Goal: Answer question/provide support

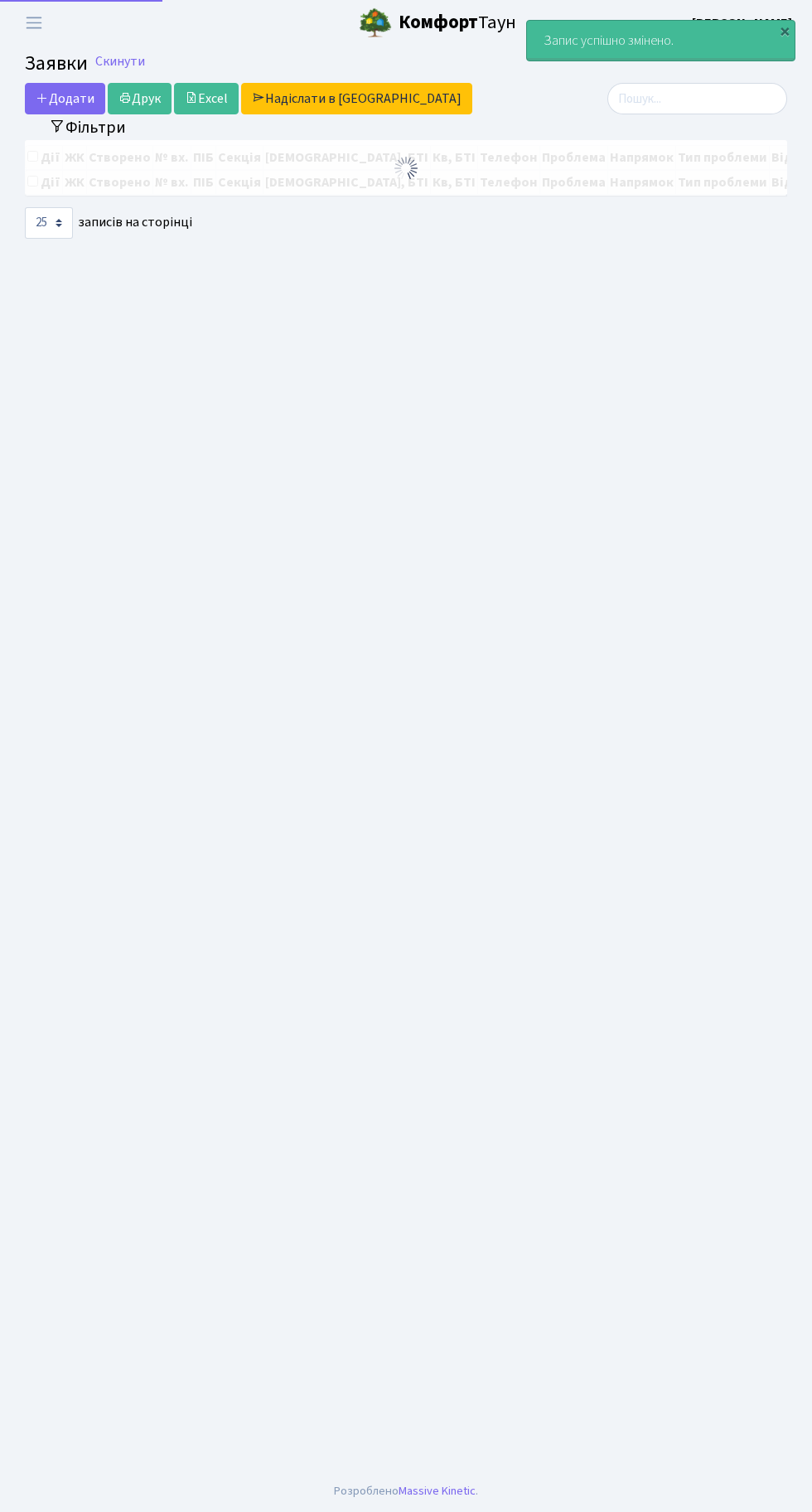
select select "25"
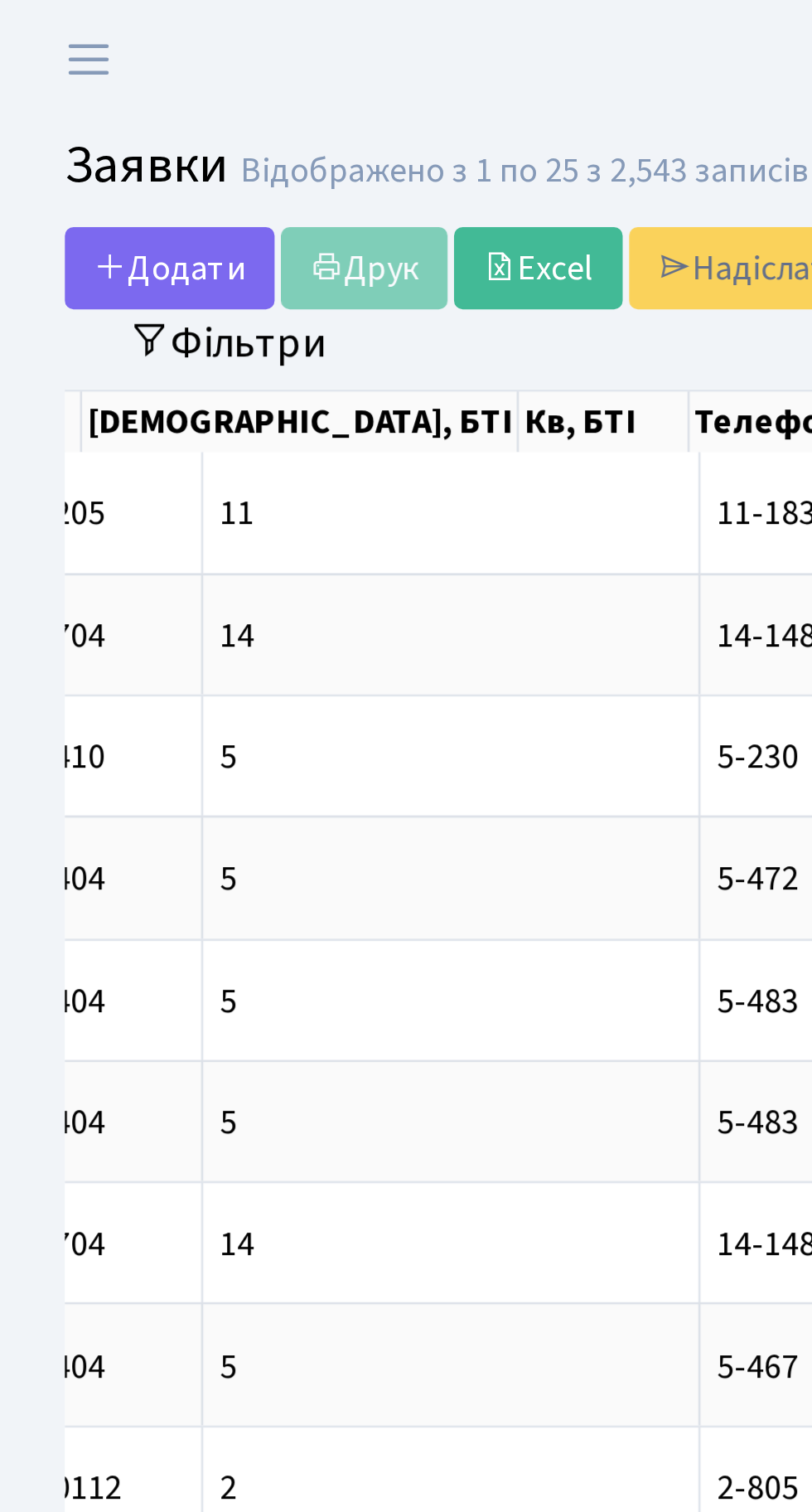
scroll to position [0, 364]
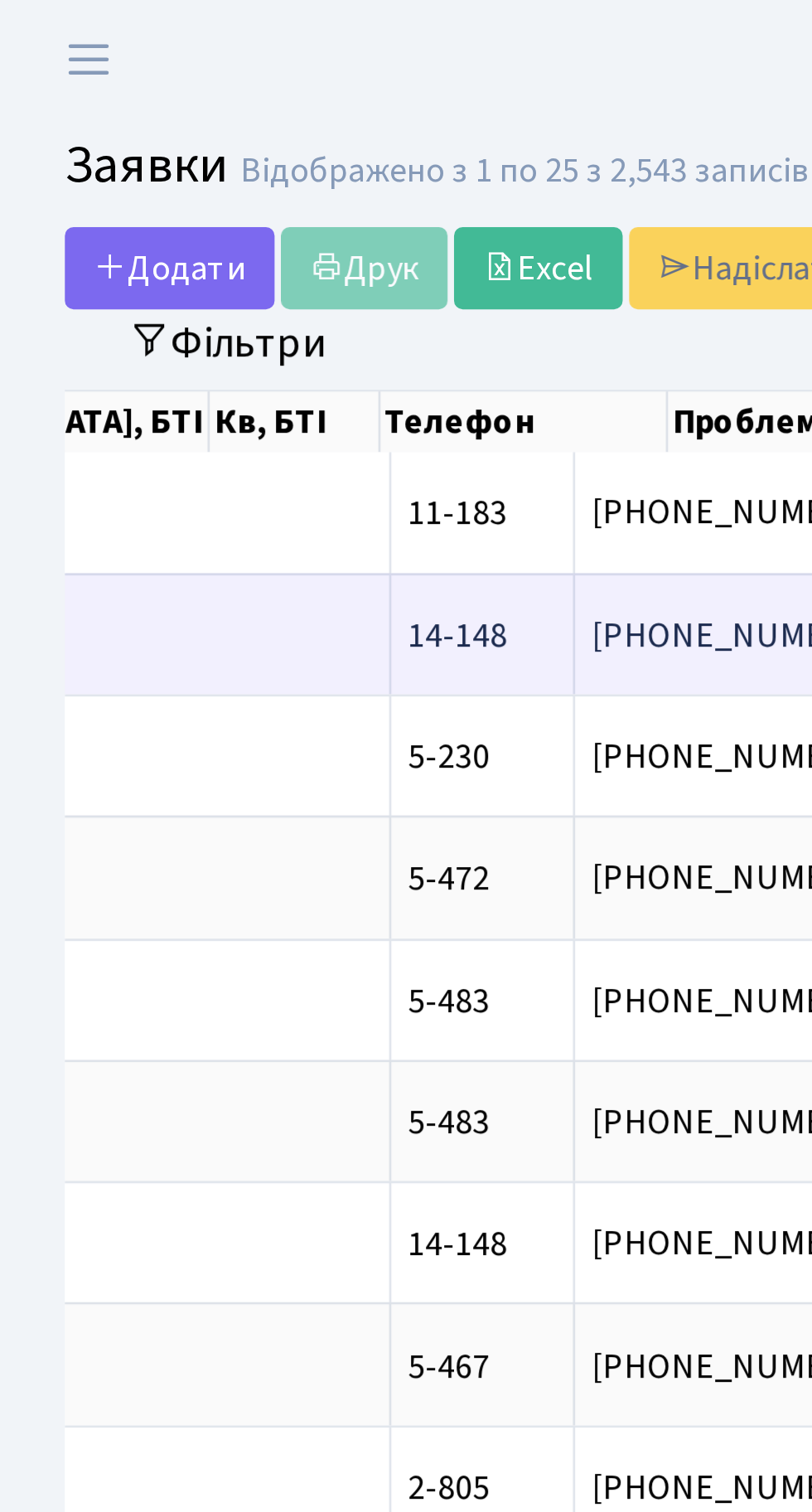
click at [353, 236] on span "капає вода по с[...]" at bounding box center [406, 243] width 107 height 18
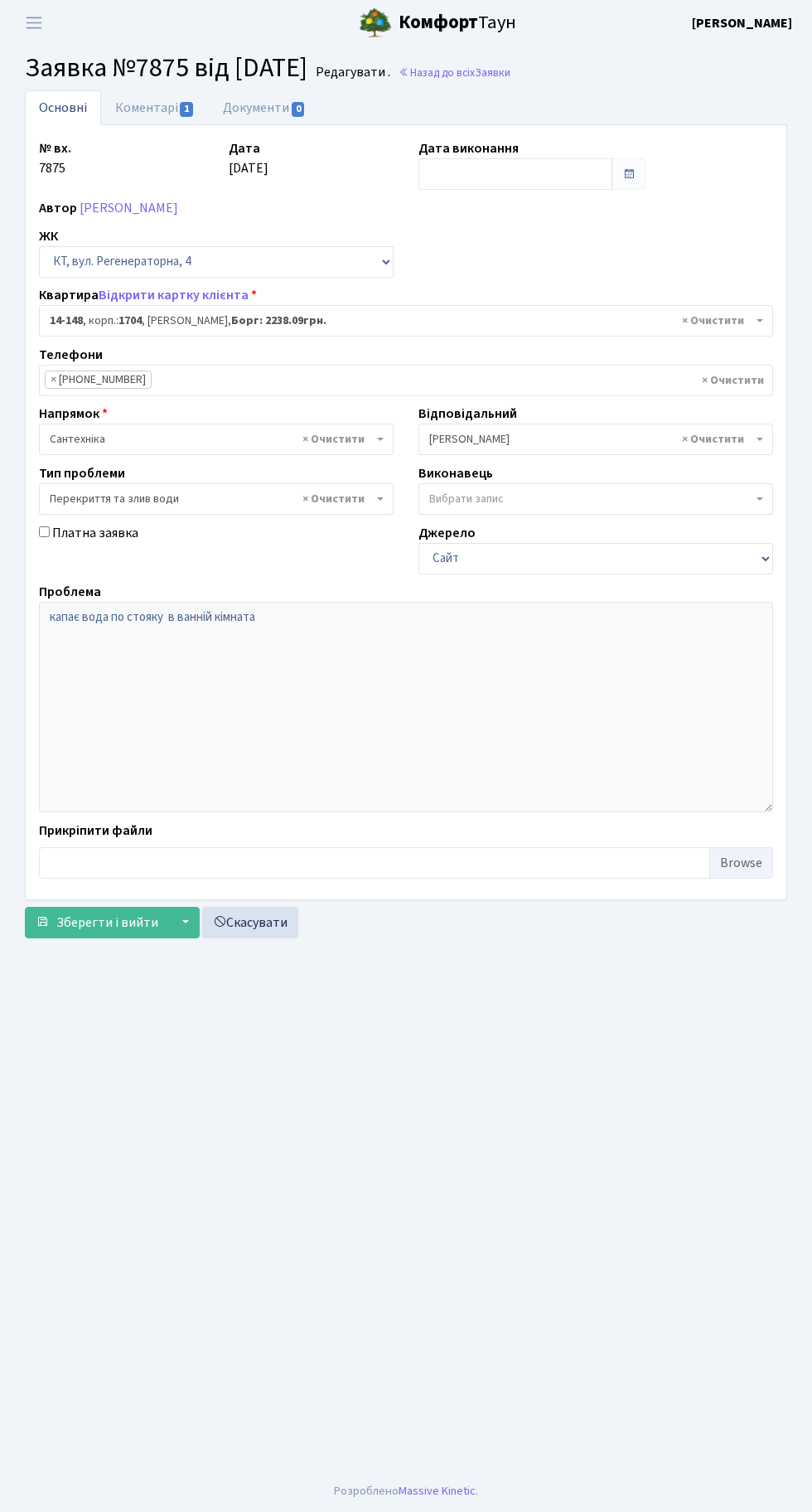
select select "7525"
select select "32"
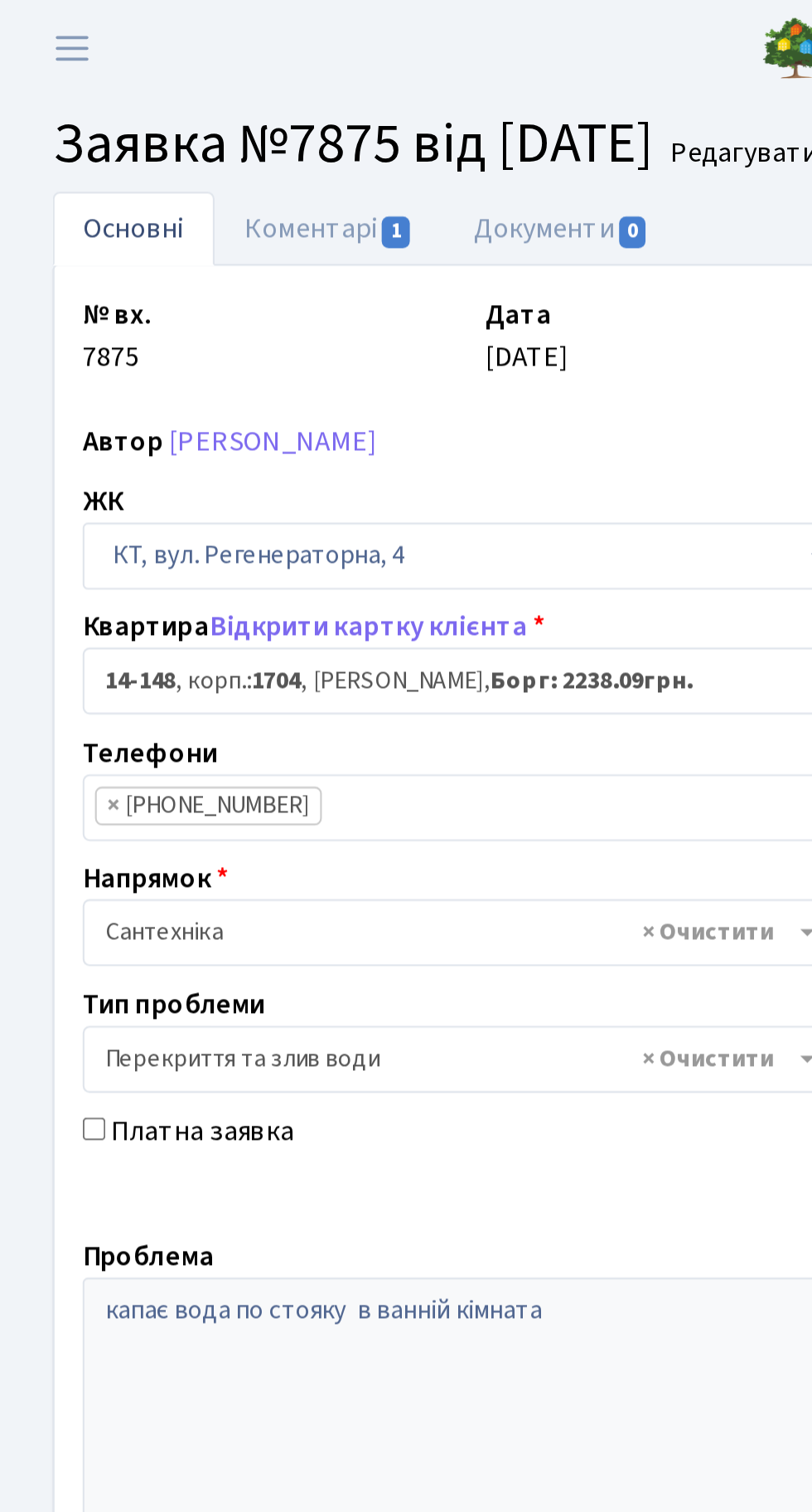
click at [100, 382] on li "× [PHONE_NUMBER]" at bounding box center [98, 379] width 107 height 18
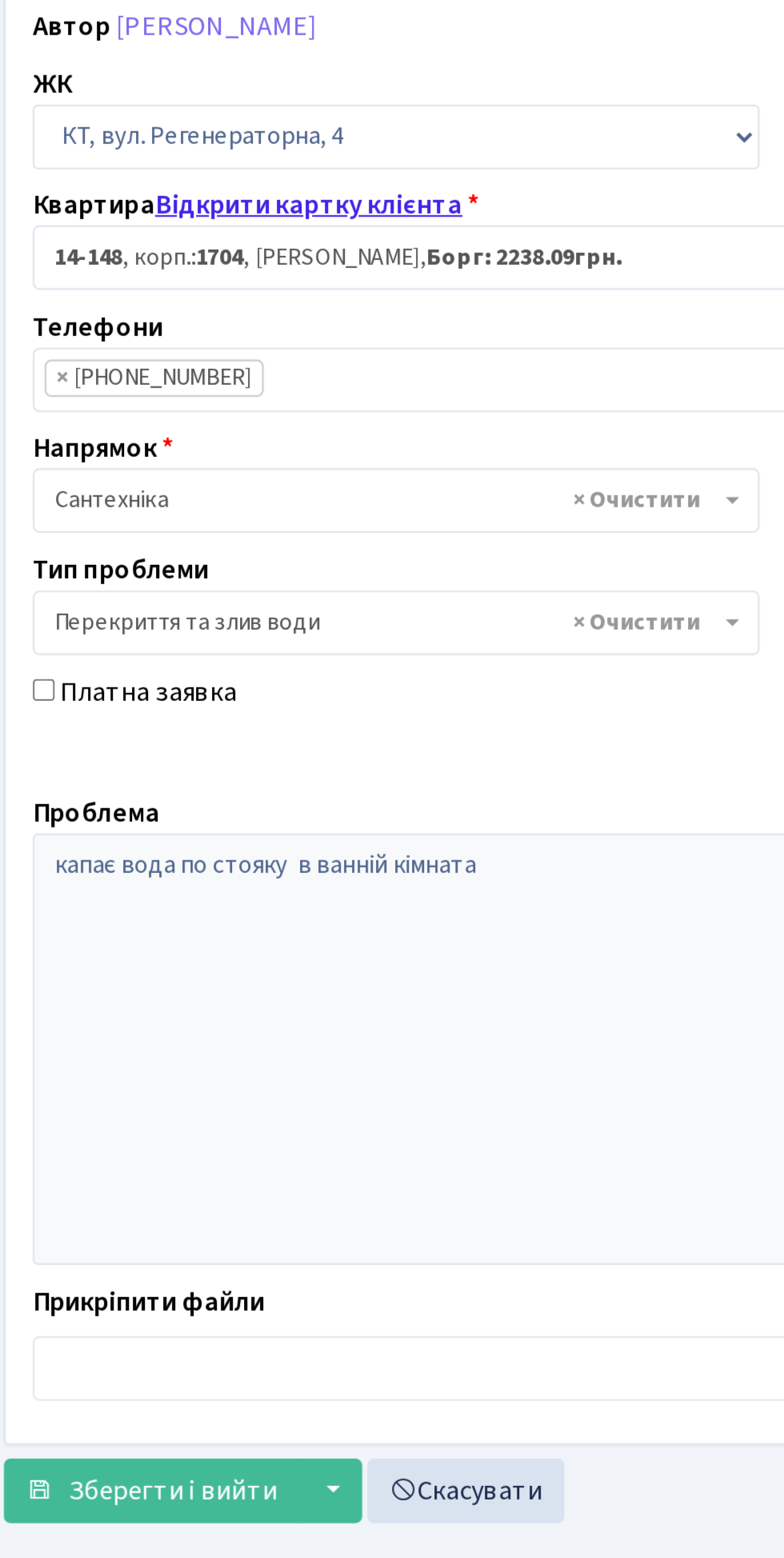
click at [177, 279] on link "Відкрити картку клієнта" at bounding box center [167, 285] width 144 height 18
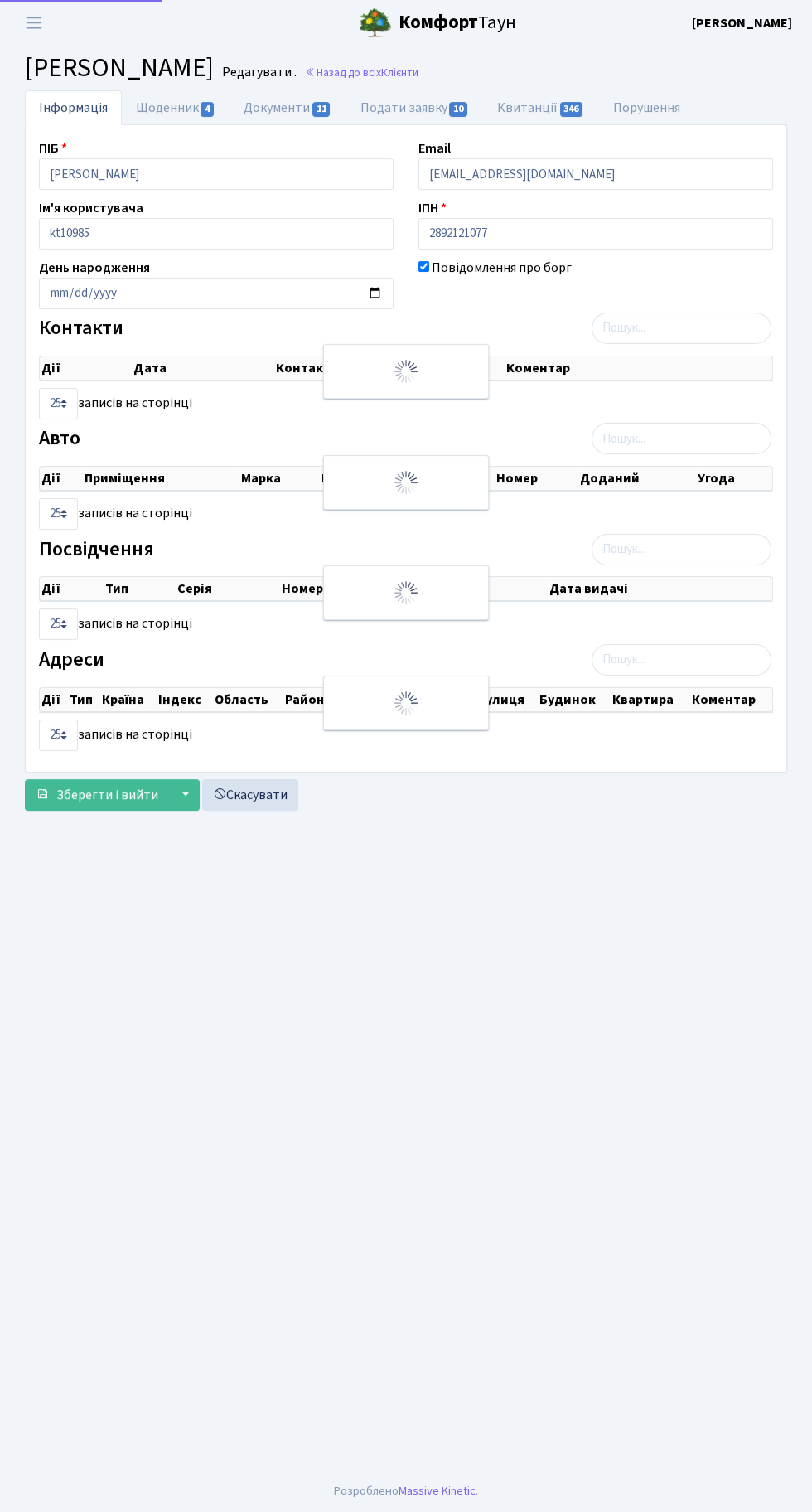
checkbox input "true"
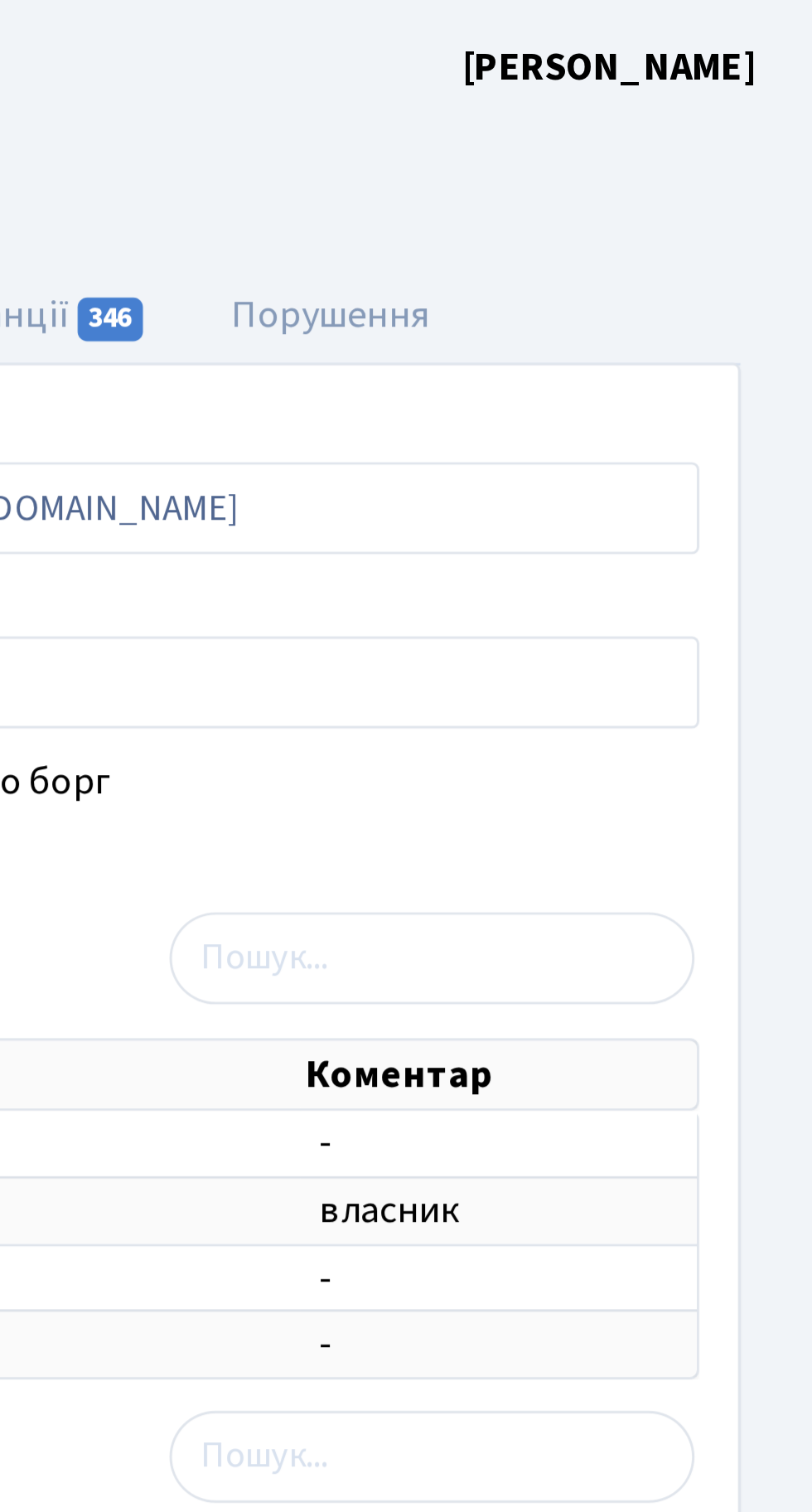
click at [418, 74] on link "Назад до всіх Клієнти" at bounding box center [362, 73] width 114 height 16
